Goal: Information Seeking & Learning: Check status

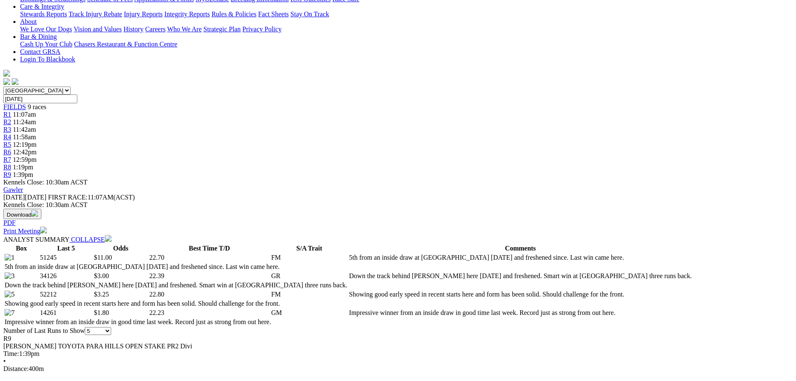
scroll to position [209, 0]
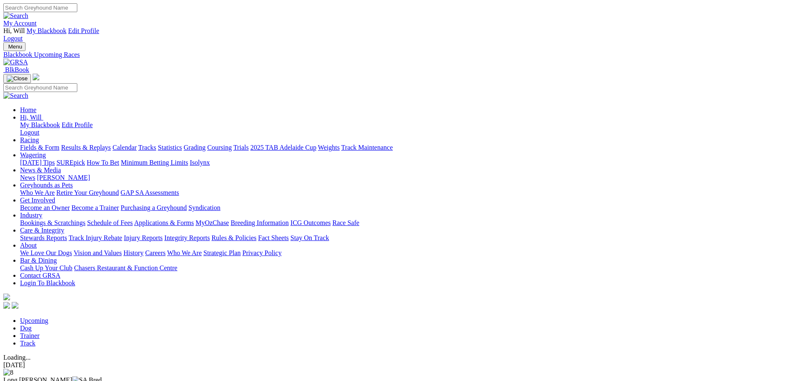
click at [39, 136] on link "Racing" at bounding box center [29, 139] width 19 height 7
click at [28, 58] on img at bounding box center [15, 62] width 25 height 8
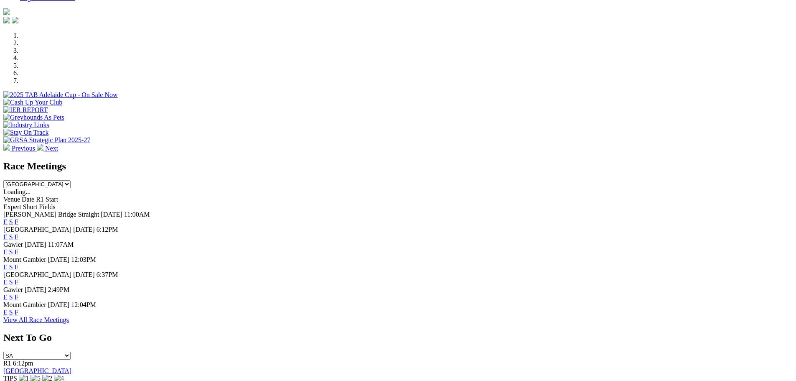
scroll to position [209, 0]
